Goal: Check status: Check status

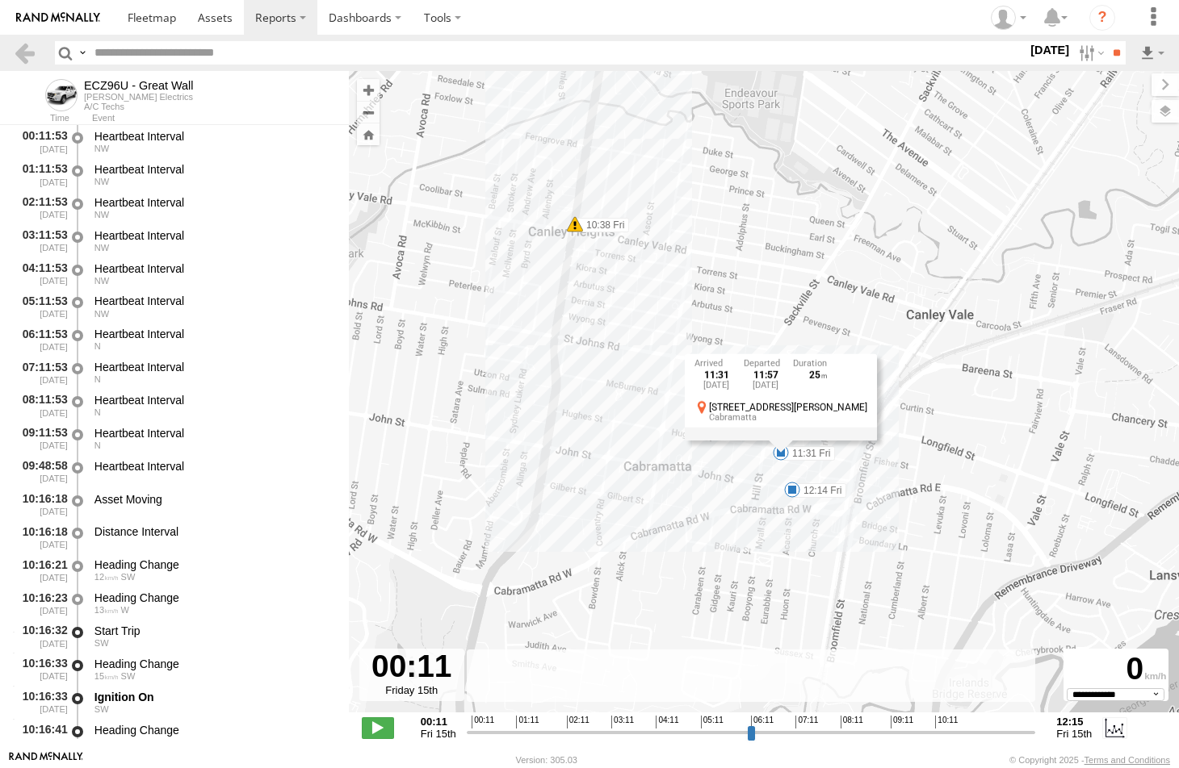
select select "**********"
click at [159, 15] on span at bounding box center [152, 17] width 48 height 15
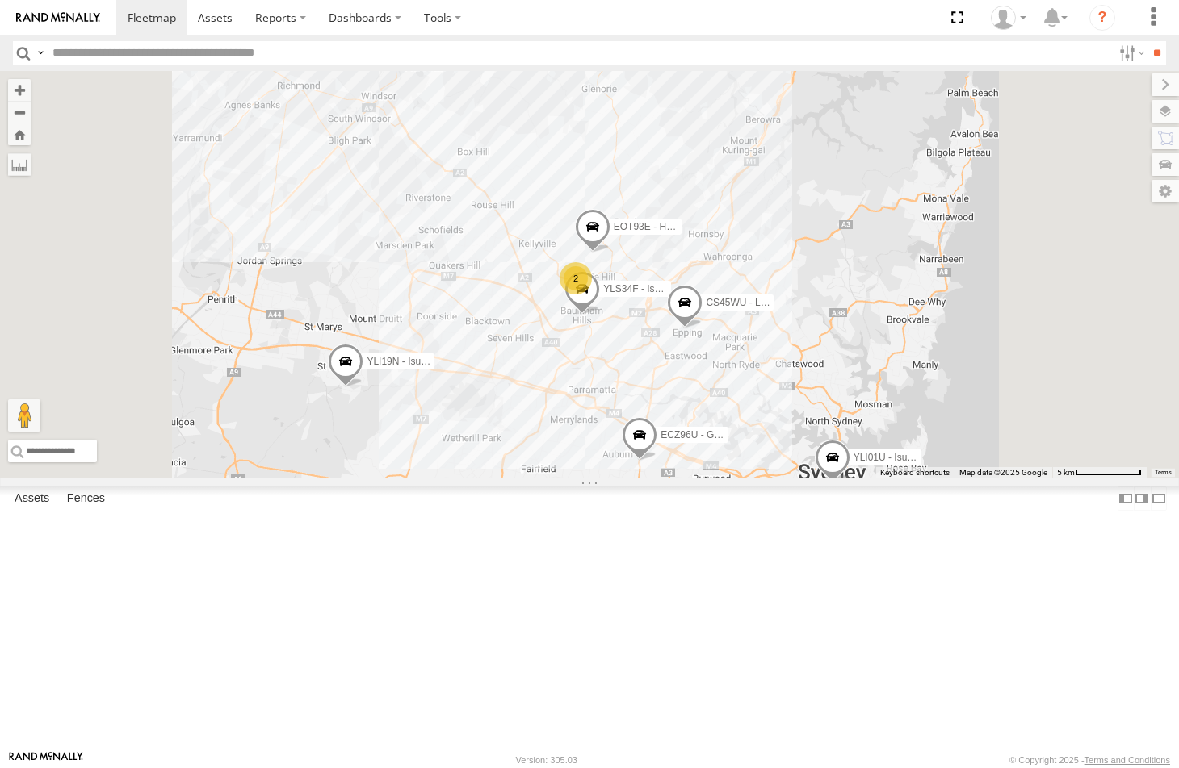
click at [0, 0] on div "ECZ96U - Great Wall" at bounding box center [0, 0] width 0 height 0
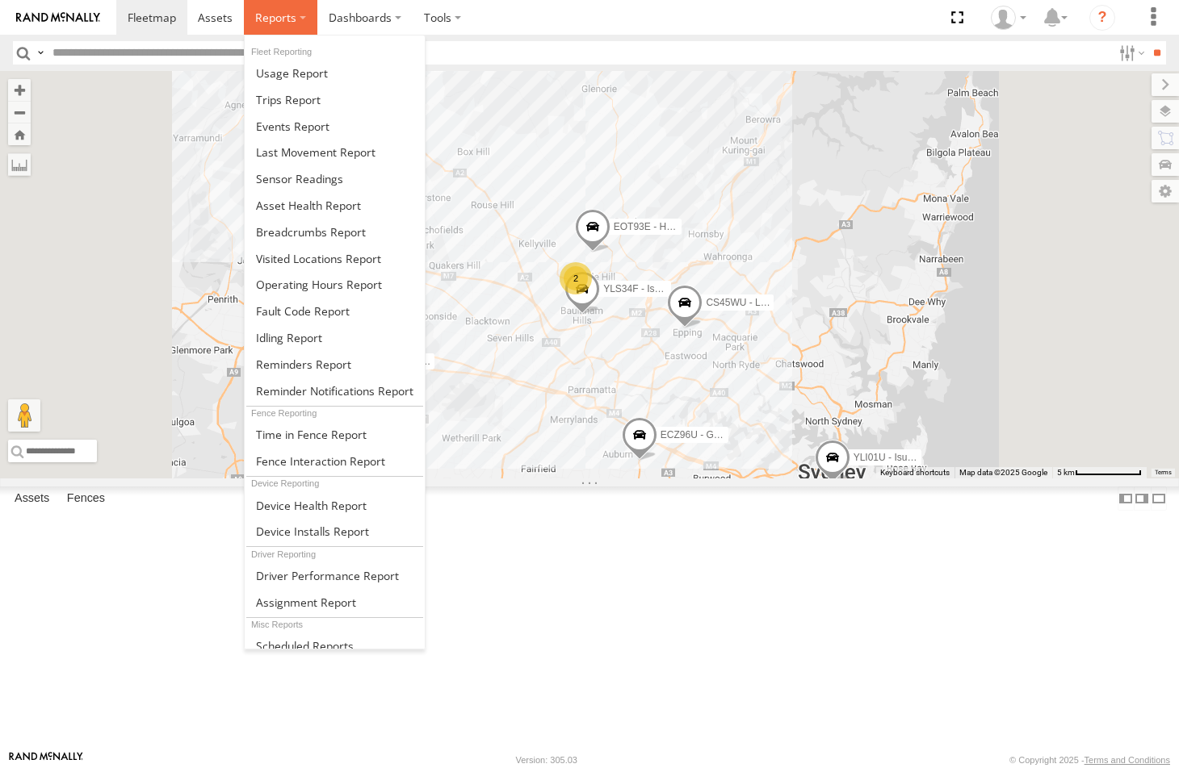
click at [288, 16] on span at bounding box center [275, 17] width 41 height 15
click at [278, 225] on span at bounding box center [311, 231] width 110 height 15
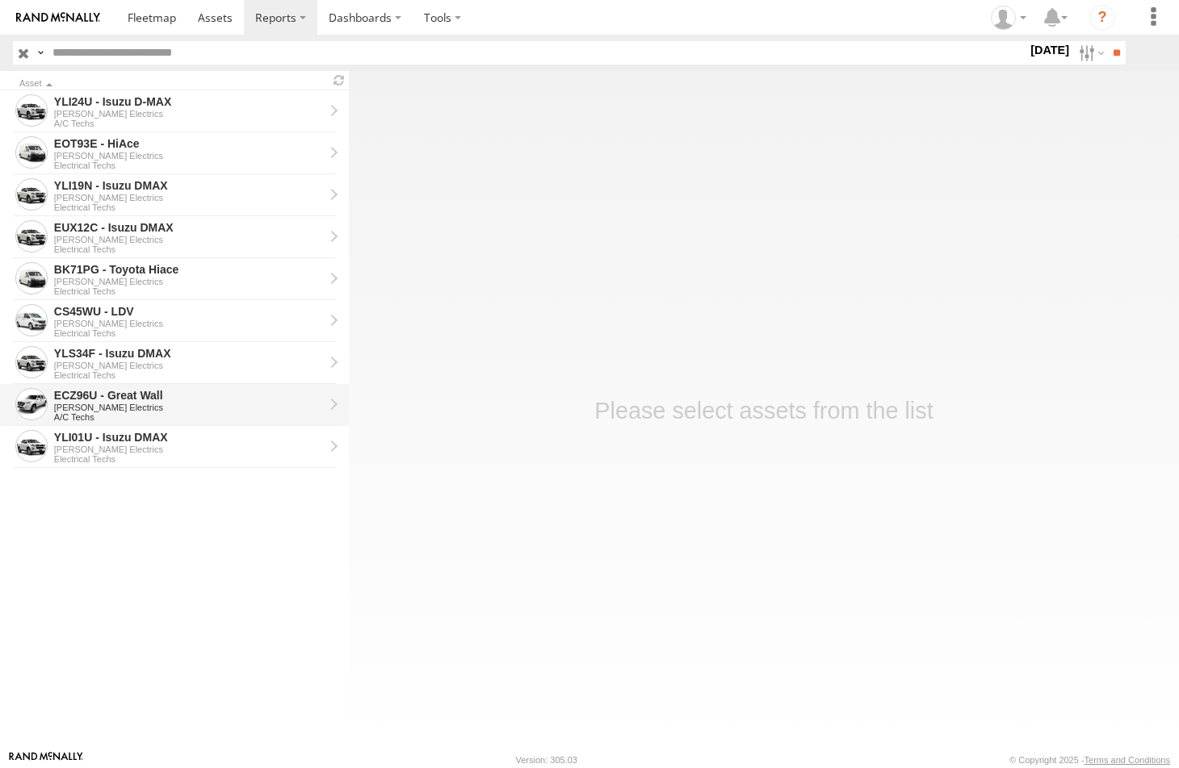
click at [83, 411] on div "[PERSON_NAME] Electrics" at bounding box center [189, 408] width 270 height 10
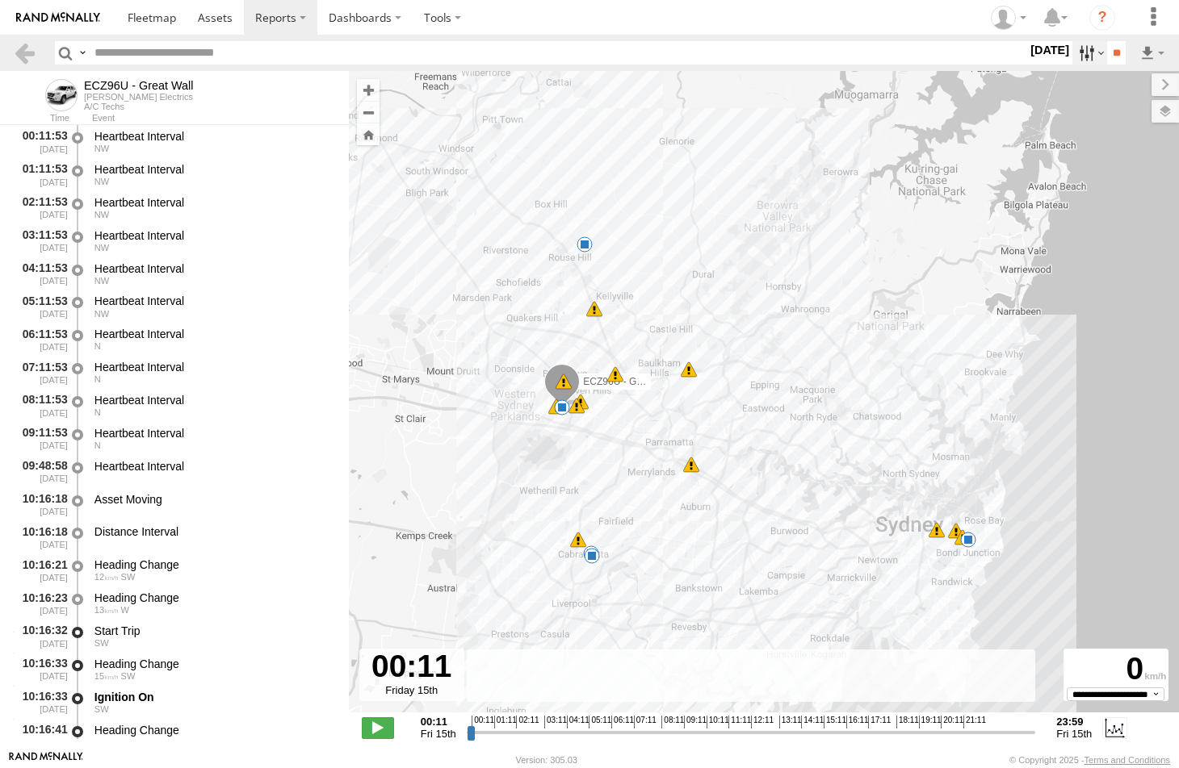
click at [1074, 51] on label at bounding box center [1089, 52] width 35 height 23
click at [0, 0] on label at bounding box center [0, 0] width 0 height 0
click at [1112, 53] on input "**" at bounding box center [1116, 52] width 19 height 23
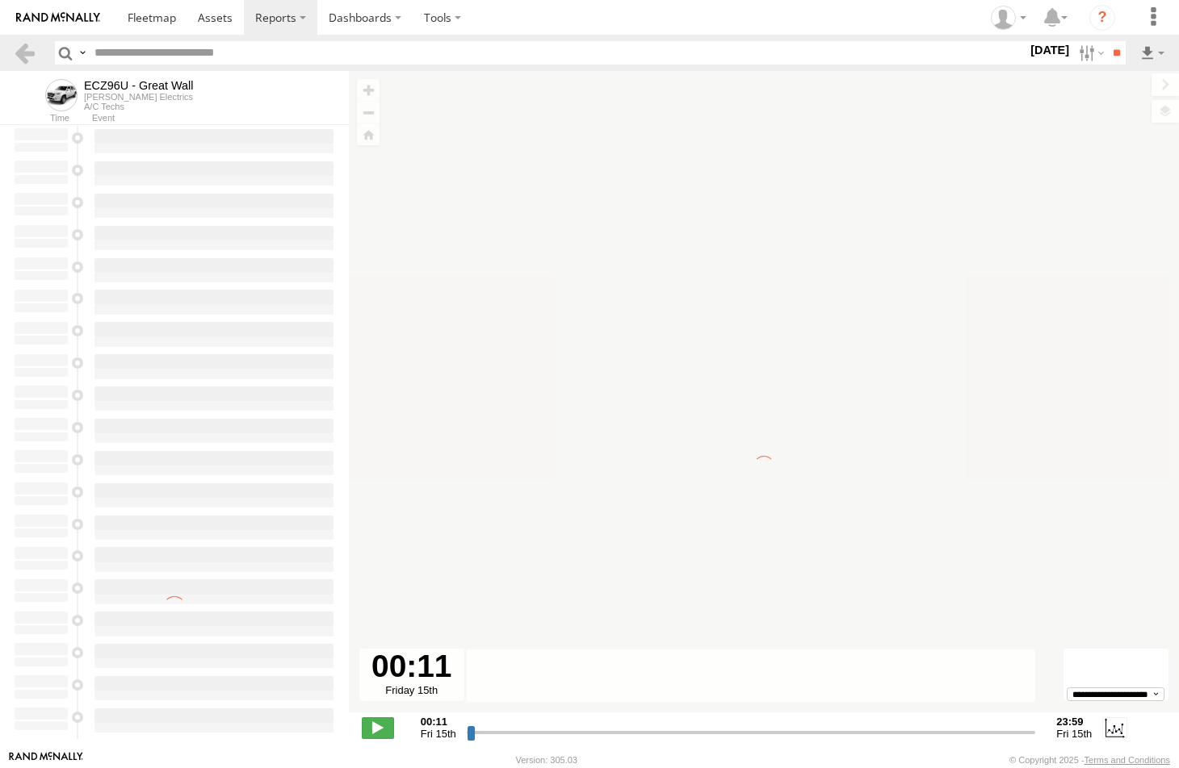
type input "**********"
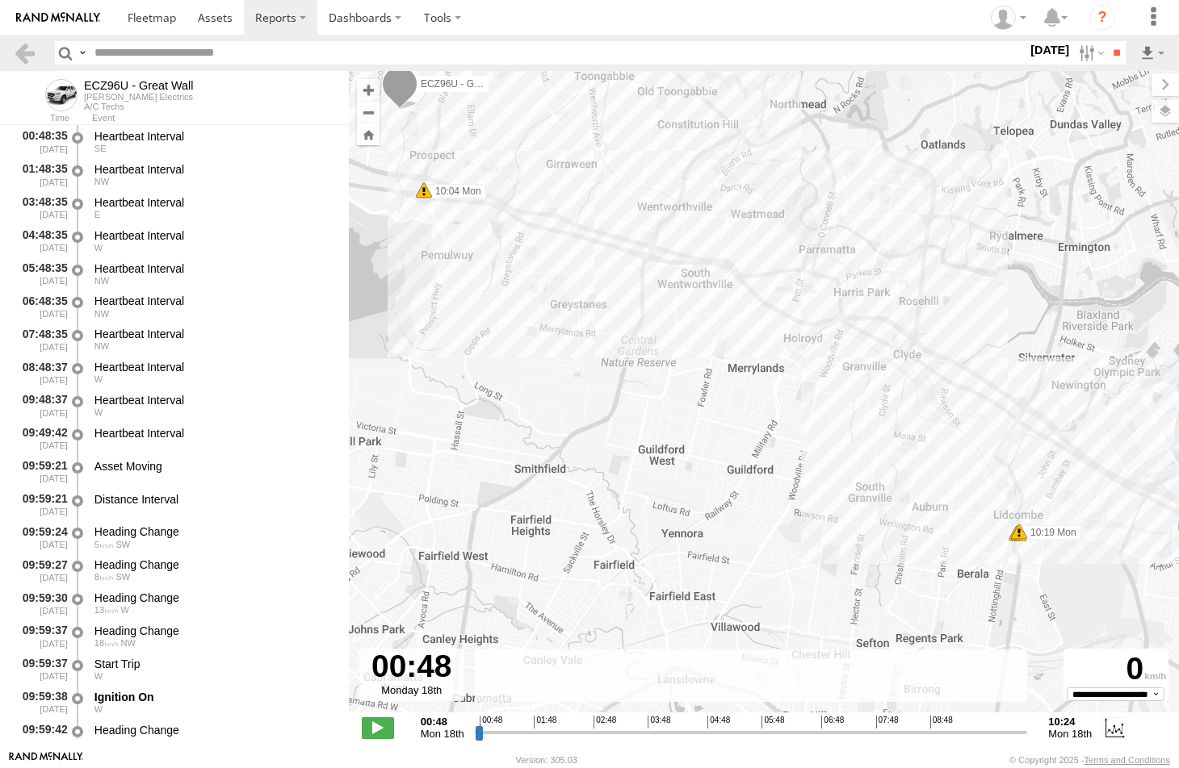
drag, startPoint x: 953, startPoint y: 509, endPoint x: 892, endPoint y: 409, distance: 117.0
click at [892, 409] on div "ECZ96U - Great Wall 10:04 Mon 10:19 Mon 10:19 Mon 10:19 Mon" at bounding box center [764, 400] width 830 height 659
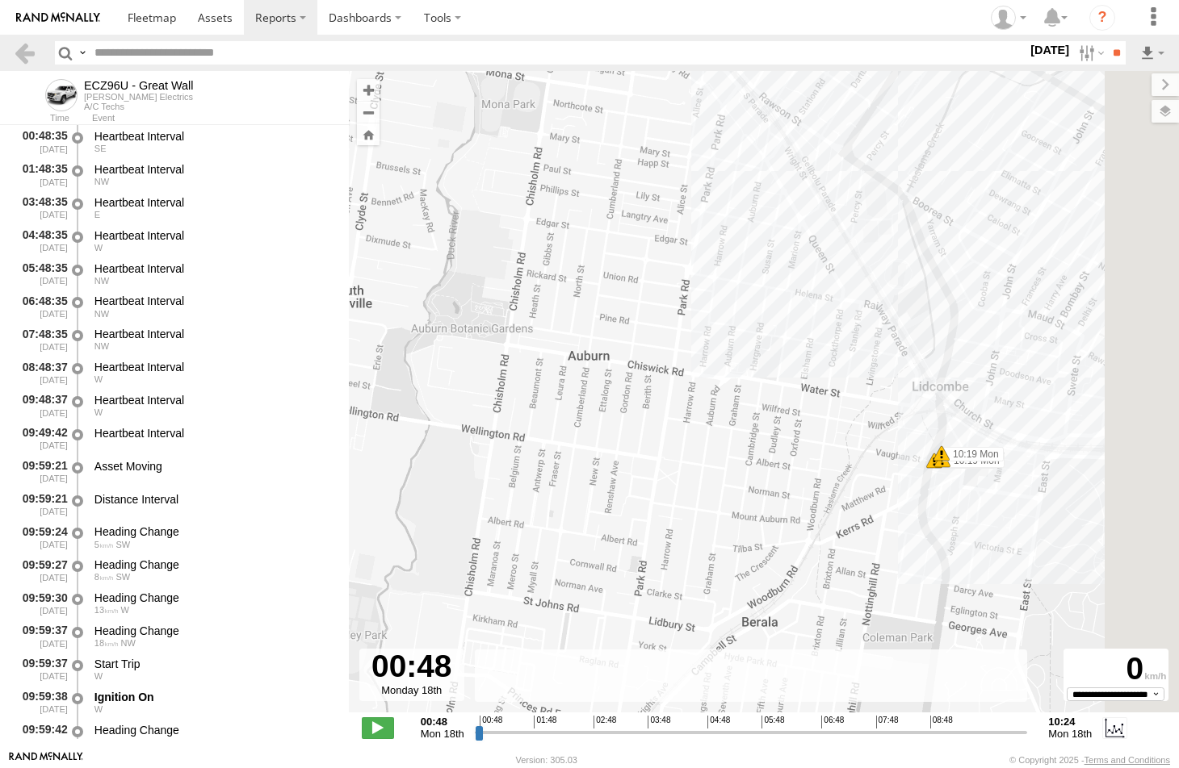
drag, startPoint x: 1011, startPoint y: 499, endPoint x: 815, endPoint y: 475, distance: 196.7
click at [819, 478] on div "ECZ96U - Great Wall 10:04 Mon 10:19 Mon 10:19 Mon 10:19 Mon" at bounding box center [764, 400] width 830 height 659
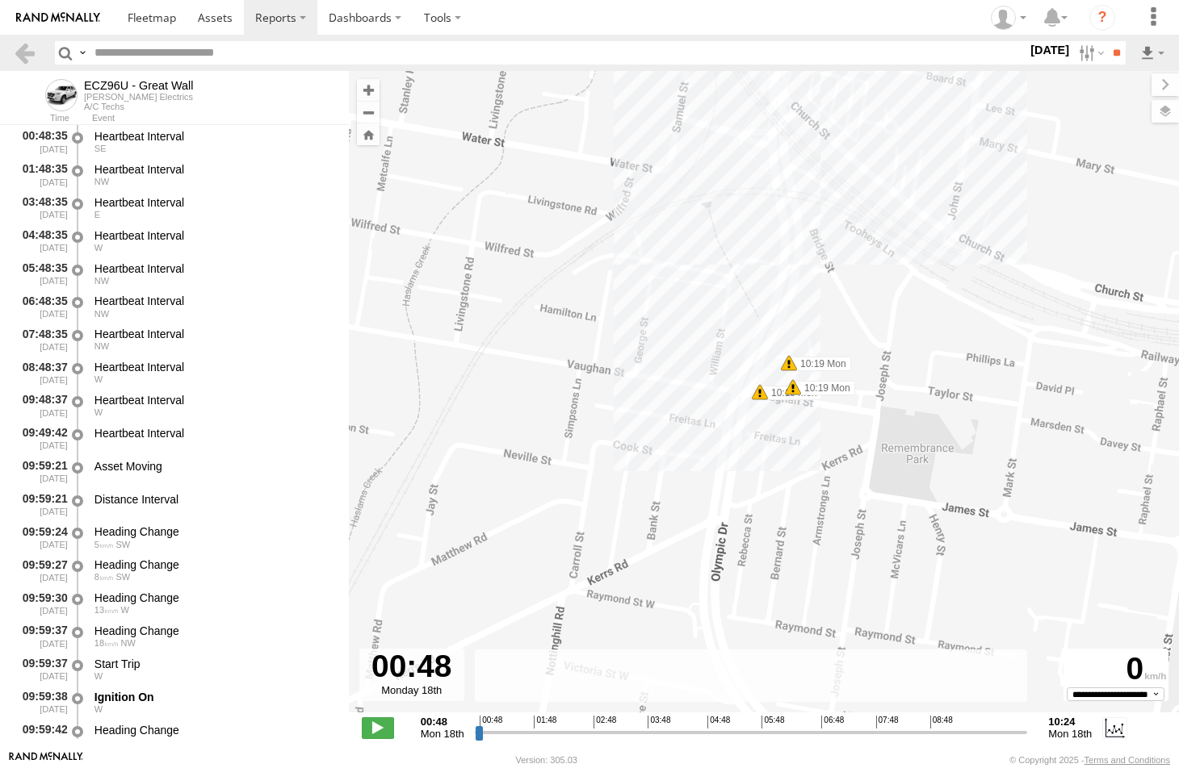
drag, startPoint x: 839, startPoint y: 423, endPoint x: 790, endPoint y: 429, distance: 48.8
click at [790, 429] on div "ECZ96U - Great Wall 10:04 Mon 10:19 Mon 10:19 Mon 10:19 Mon" at bounding box center [764, 400] width 830 height 659
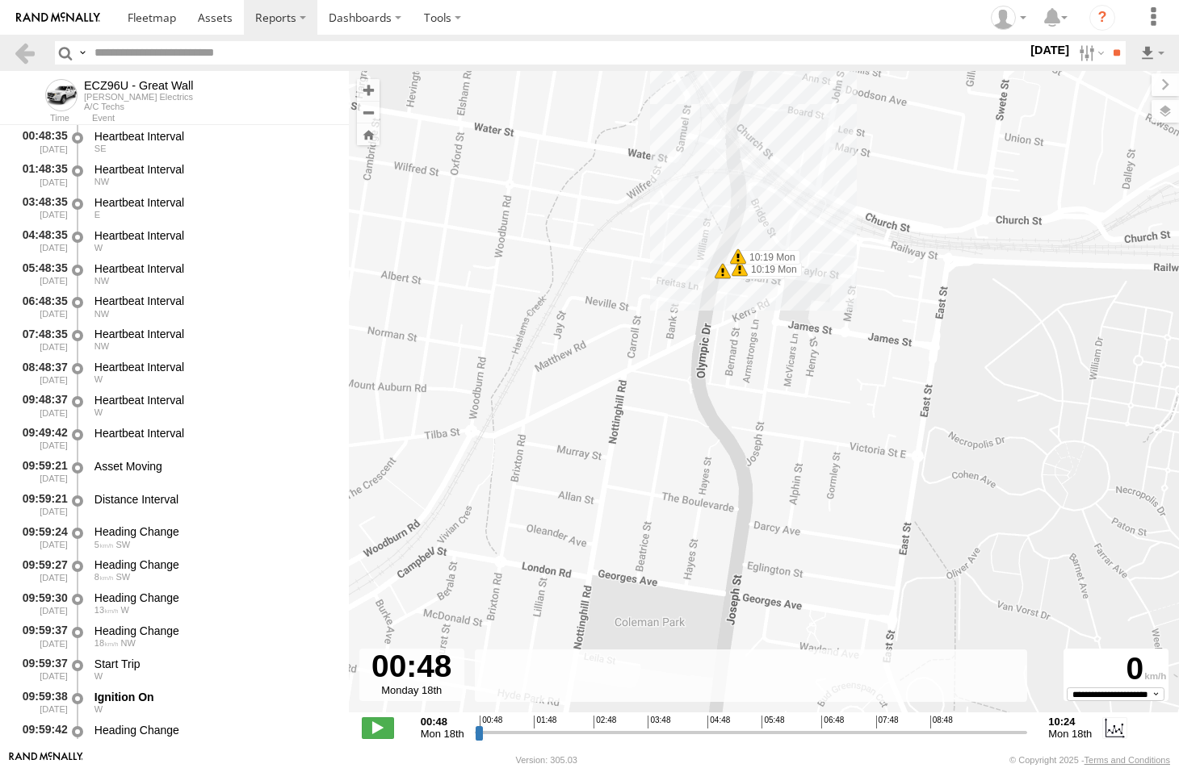
drag, startPoint x: 467, startPoint y: 325, endPoint x: 665, endPoint y: 277, distance: 203.4
click at [665, 277] on div "ECZ96U - Great Wall 10:04 Mon 10:19 Mon 10:19 Mon 10:19 Mon" at bounding box center [764, 400] width 830 height 659
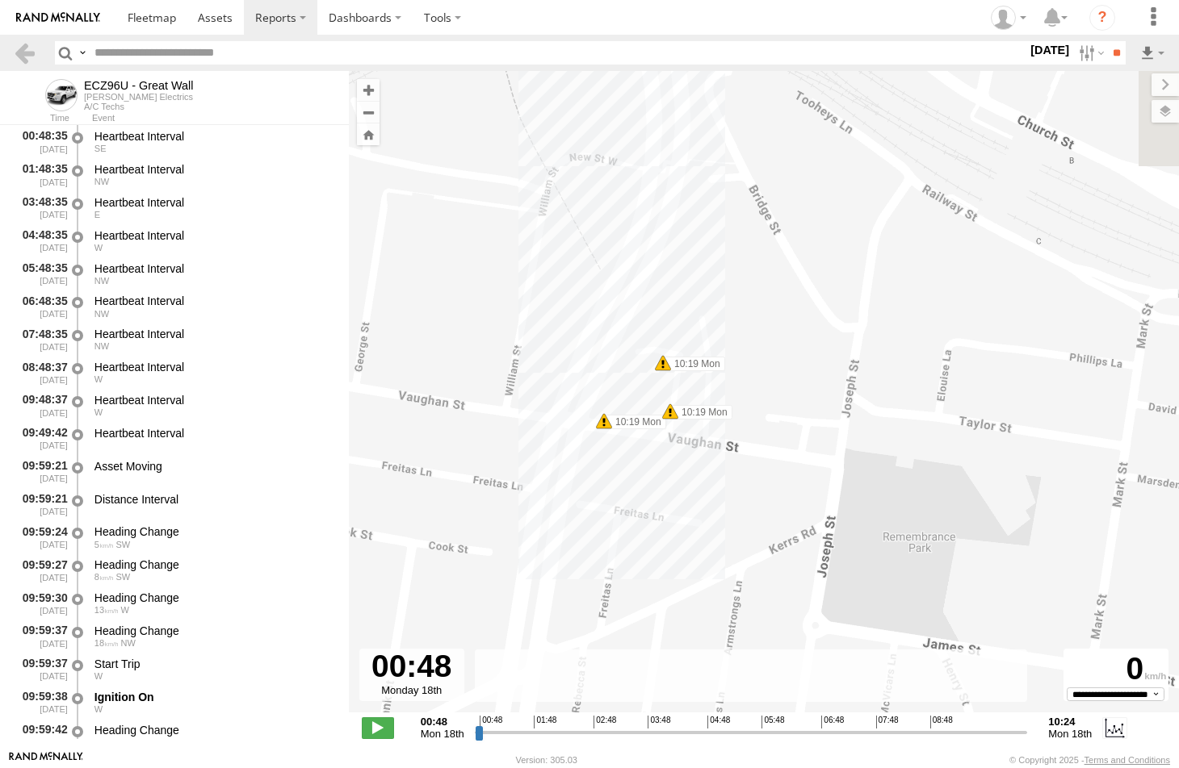
drag, startPoint x: 534, startPoint y: 218, endPoint x: 497, endPoint y: 366, distance: 152.9
click at [497, 366] on div "ECZ96U - Great Wall 10:04 Mon 10:19 Mon 10:19 Mon 10:19 Mon" at bounding box center [764, 400] width 830 height 659
